Goal: Transaction & Acquisition: Obtain resource

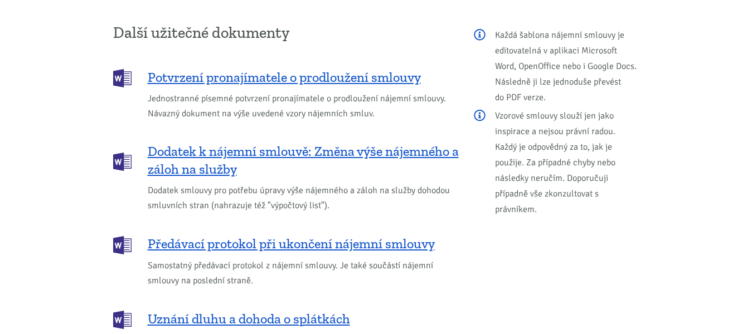
scroll to position [1282, 0]
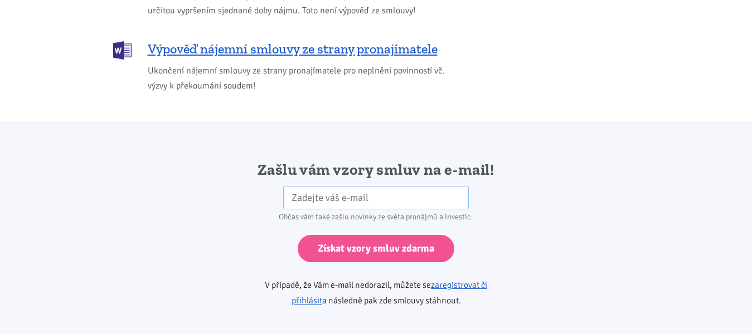
scroll to position [1861, 0]
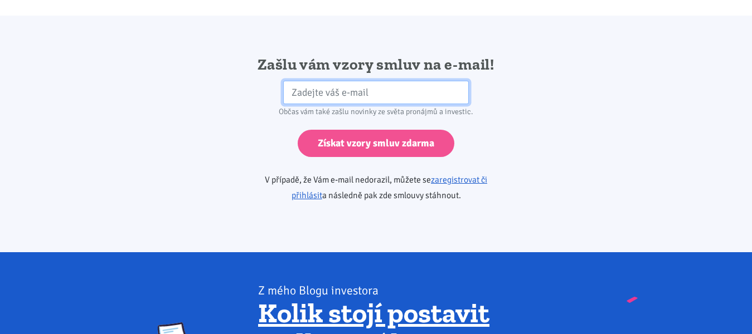
click at [422, 84] on input "email" at bounding box center [376, 93] width 186 height 24
type input "[EMAIL_ADDRESS][DOMAIN_NAME]"
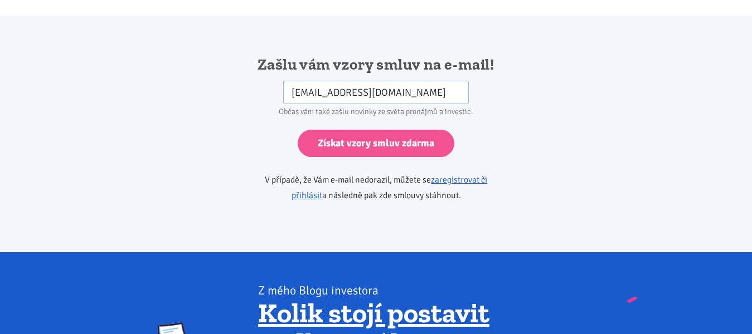
click at [457, 130] on div "Získat vzory smluv zdarma" at bounding box center [376, 143] width 286 height 27
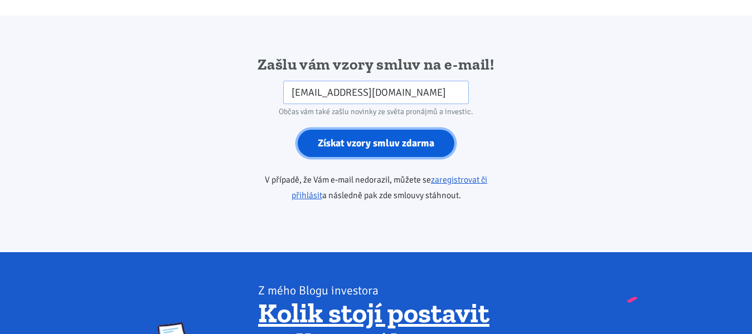
click at [410, 132] on input "Získat vzory smluv zdarma" at bounding box center [376, 143] width 157 height 27
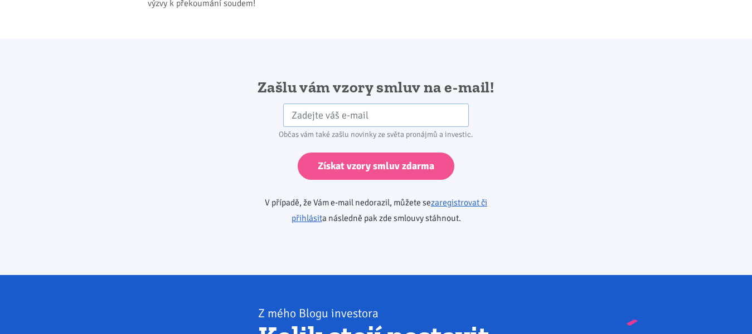
scroll to position [1858, 0]
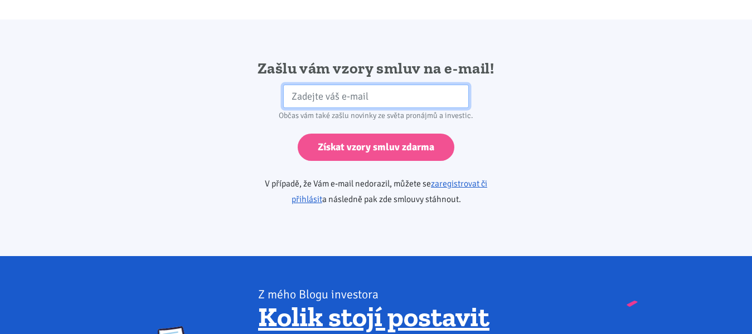
click at [388, 85] on input "email" at bounding box center [376, 97] width 186 height 24
type input "hessmartin@seznam.cz"
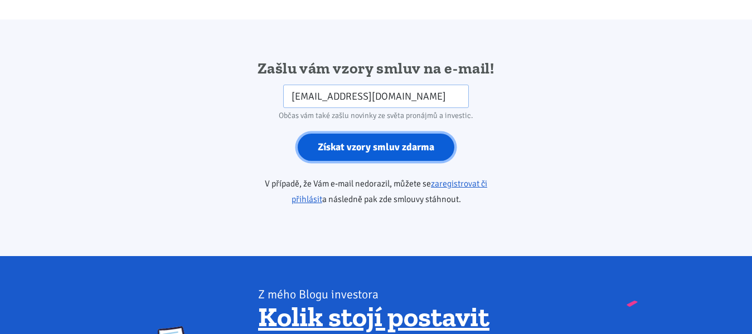
click at [359, 134] on input "Získat vzory smluv zdarma" at bounding box center [376, 147] width 157 height 27
